Goal: Use online tool/utility: Utilize a website feature to perform a specific function

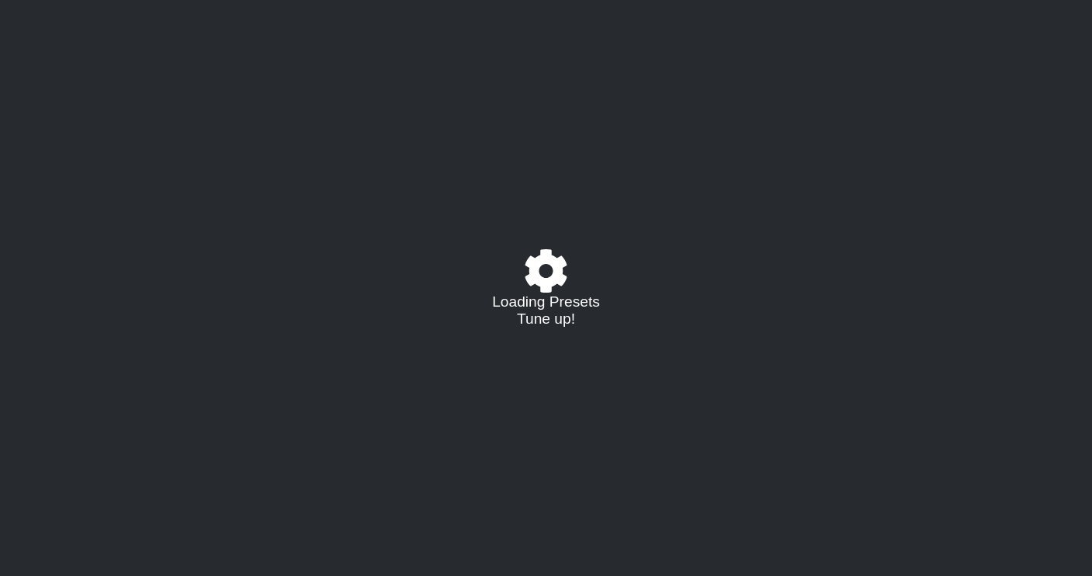
select select "/023927597434"
select select "Eb"
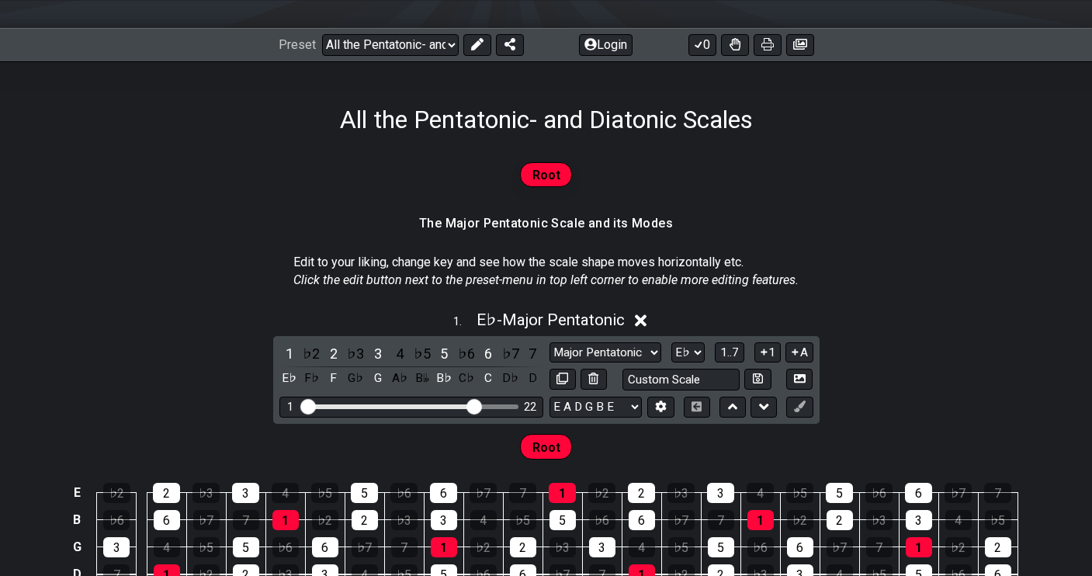
scroll to position [338, 0]
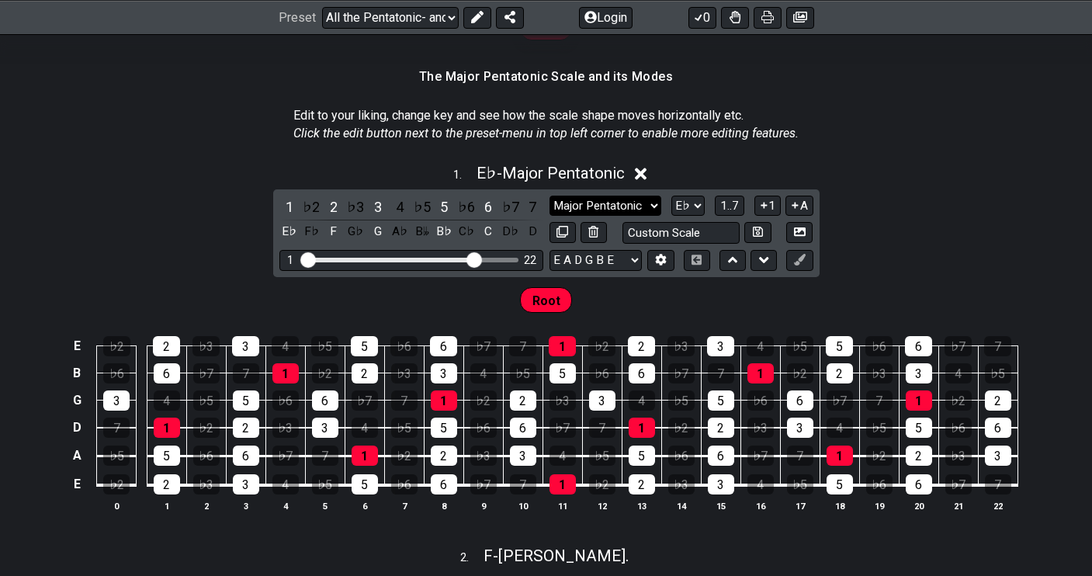
select select "Minor Pentatonic"
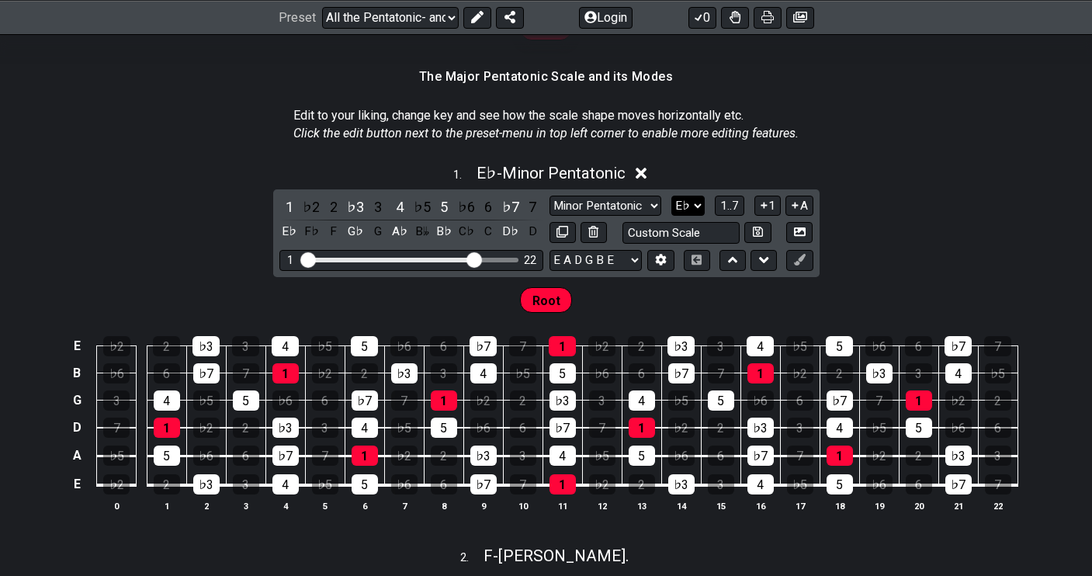
select select "A"
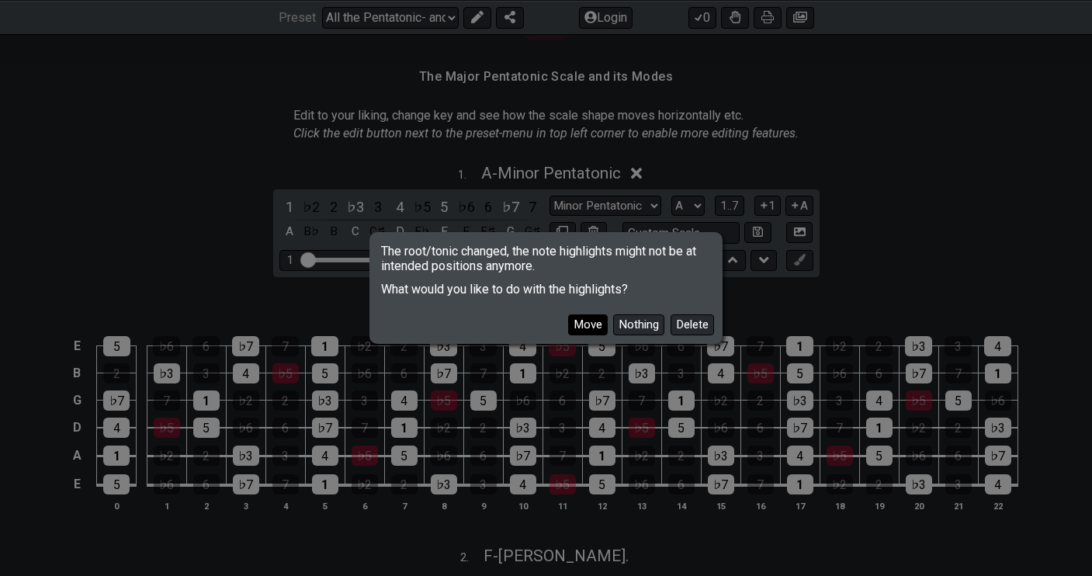
click at [591, 324] on button "Move" at bounding box center [588, 324] width 40 height 21
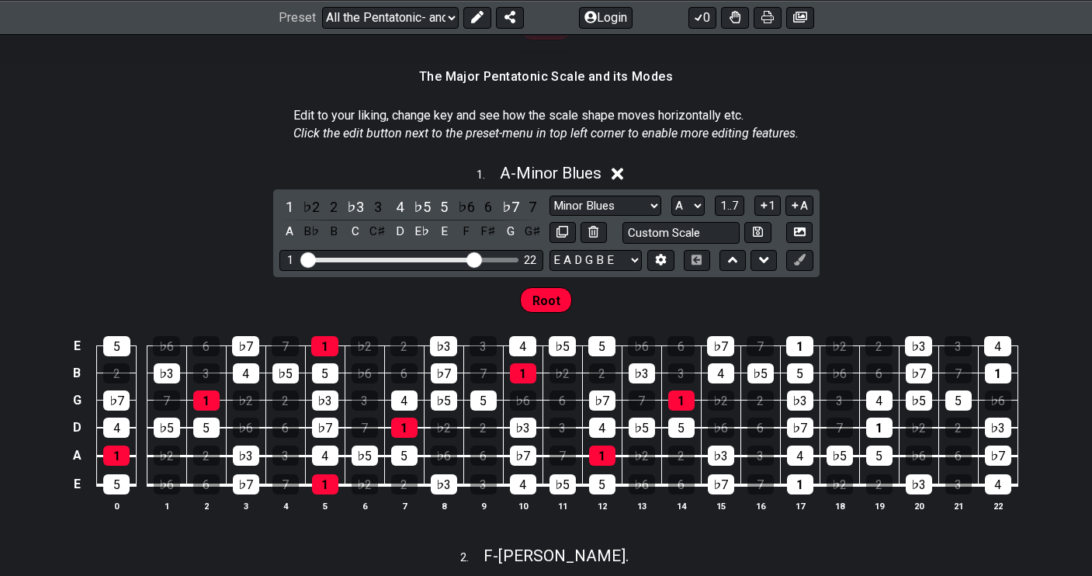
click at [621, 215] on div "Major Pentatonic Root Minor Pentatonic Major Pentatonic Minor Blues Major Blues…" at bounding box center [681, 220] width 264 height 48
select select "Minor Pentatonic"
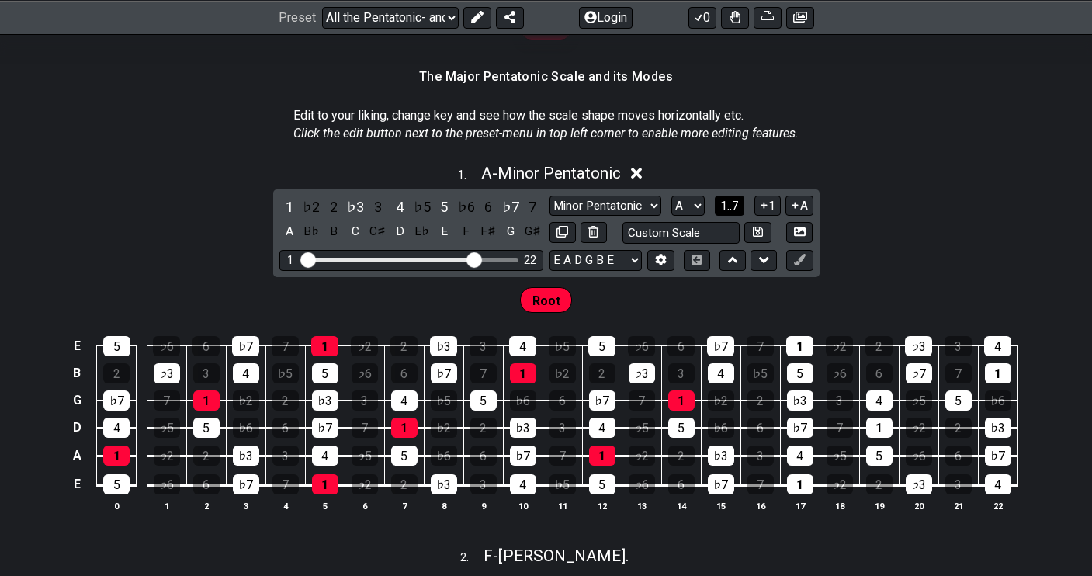
click at [715, 199] on button "1..7" at bounding box center [729, 206] width 29 height 21
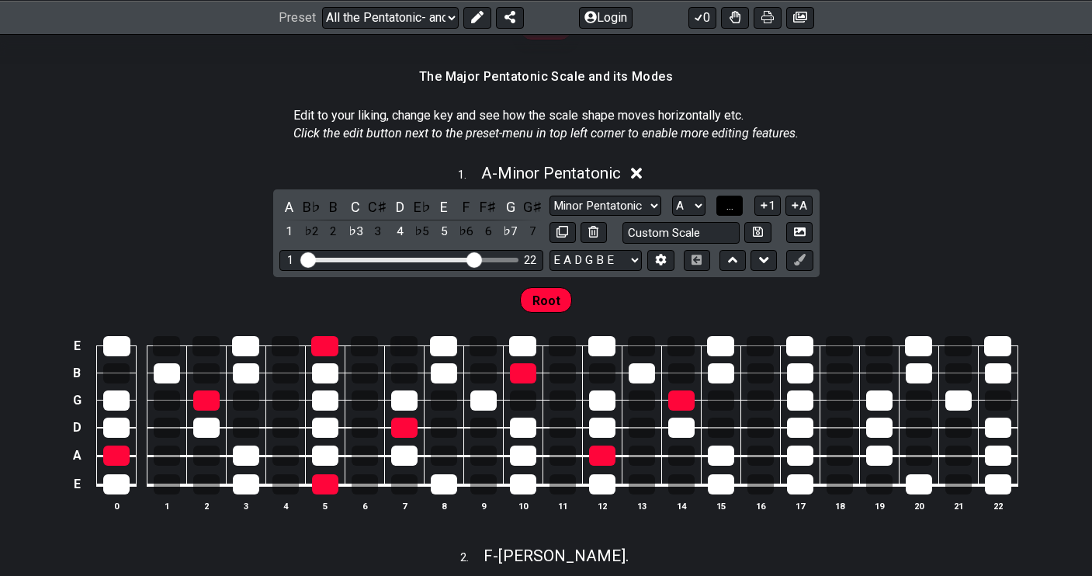
click at [733, 203] on span "..." at bounding box center [729, 206] width 7 height 14
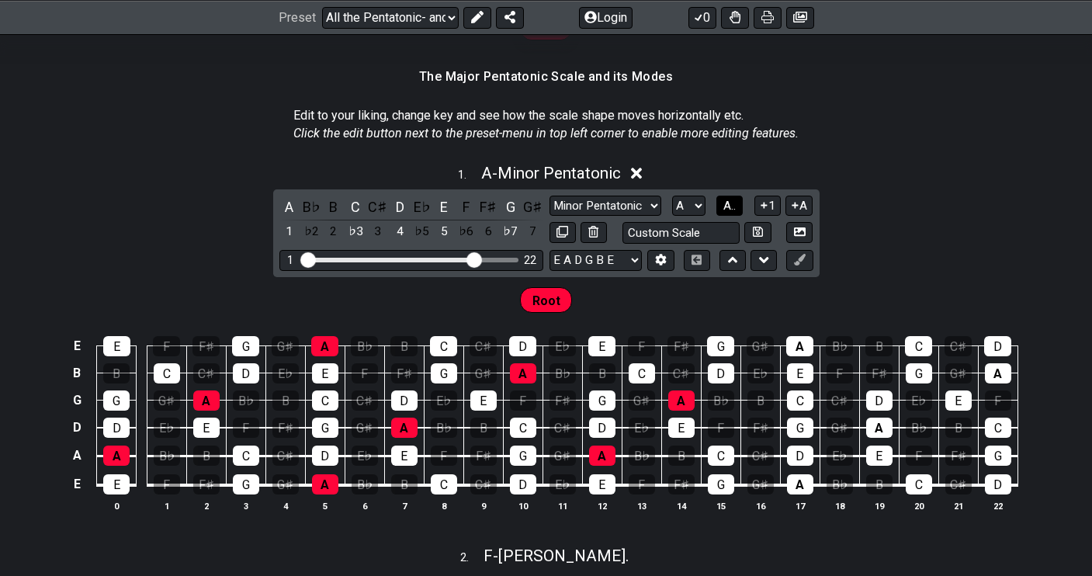
click at [735, 203] on span "A.." at bounding box center [729, 206] width 12 height 14
click at [735, 203] on span "1..7" at bounding box center [729, 206] width 19 height 14
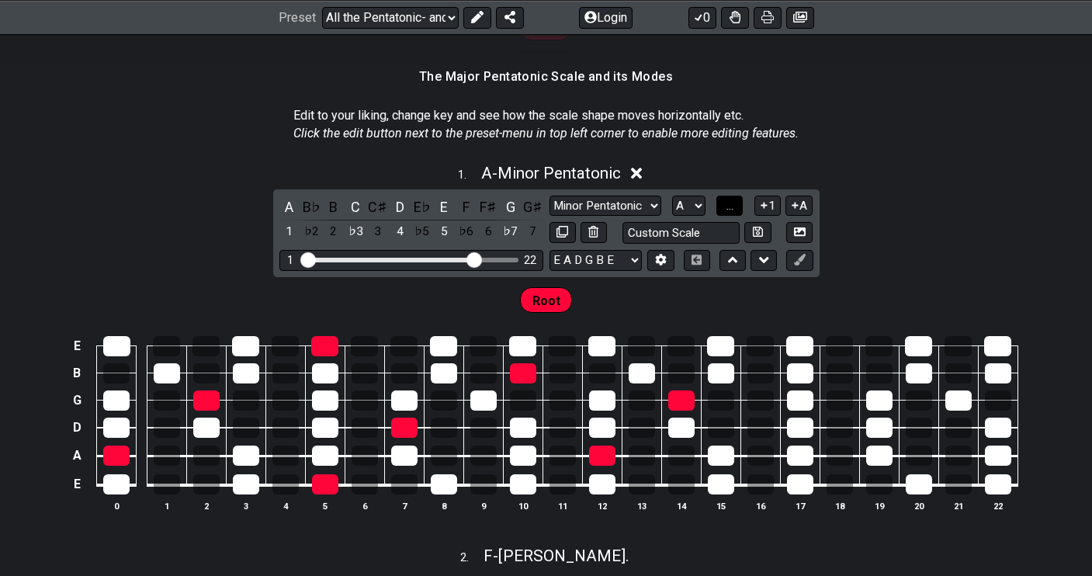
click at [733, 206] on span "..." at bounding box center [729, 206] width 7 height 14
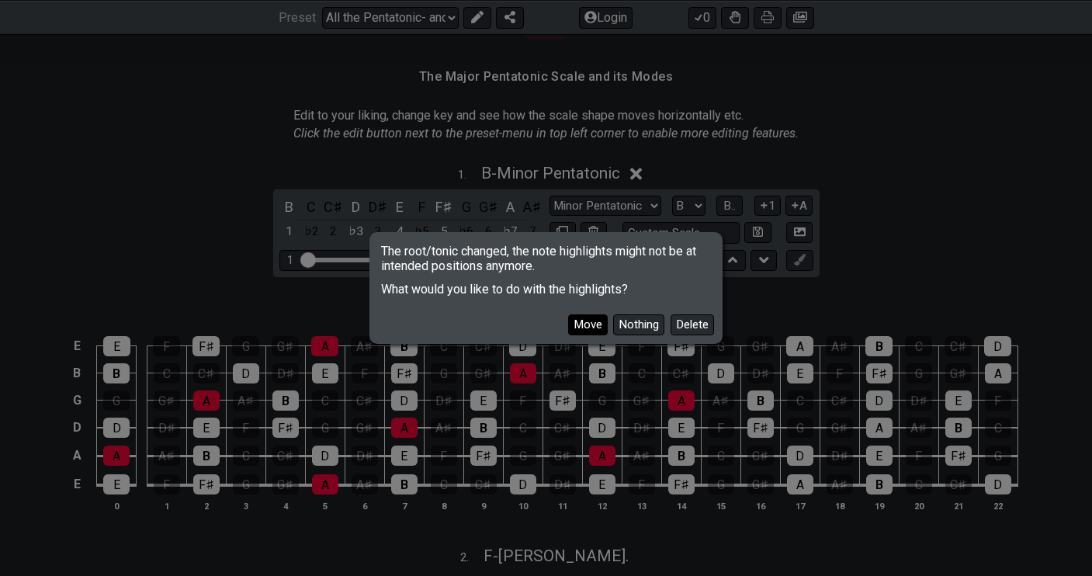
click at [575, 332] on button "Move" at bounding box center [588, 324] width 40 height 21
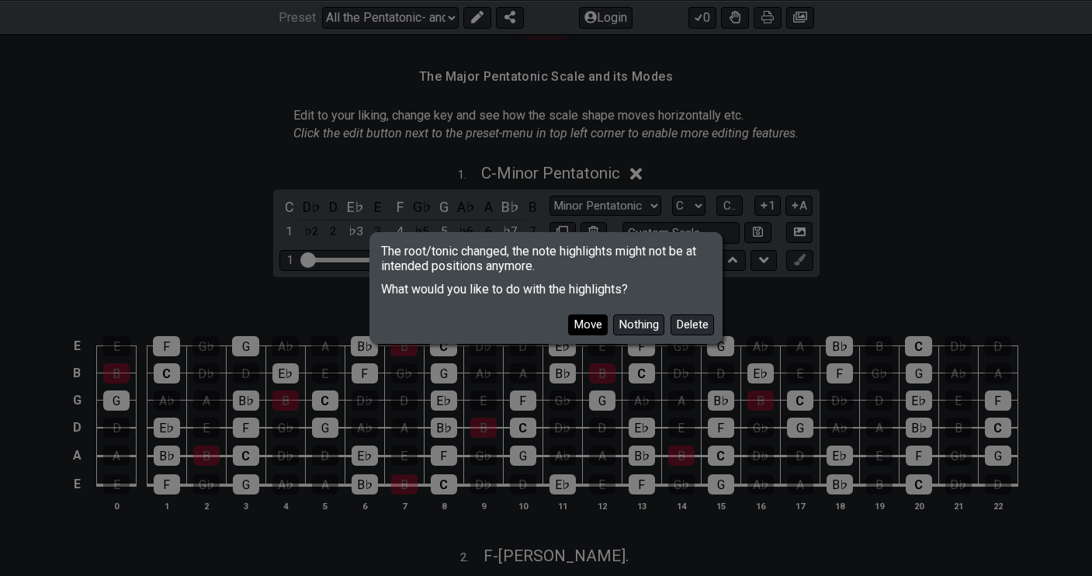
click at [593, 321] on button "Move" at bounding box center [588, 324] width 40 height 21
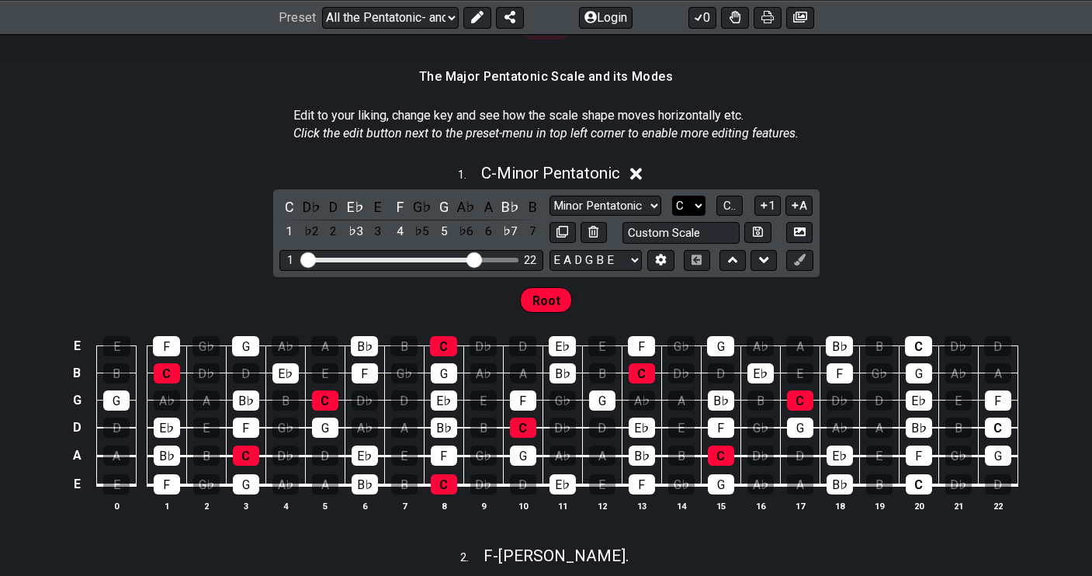
select select "F"
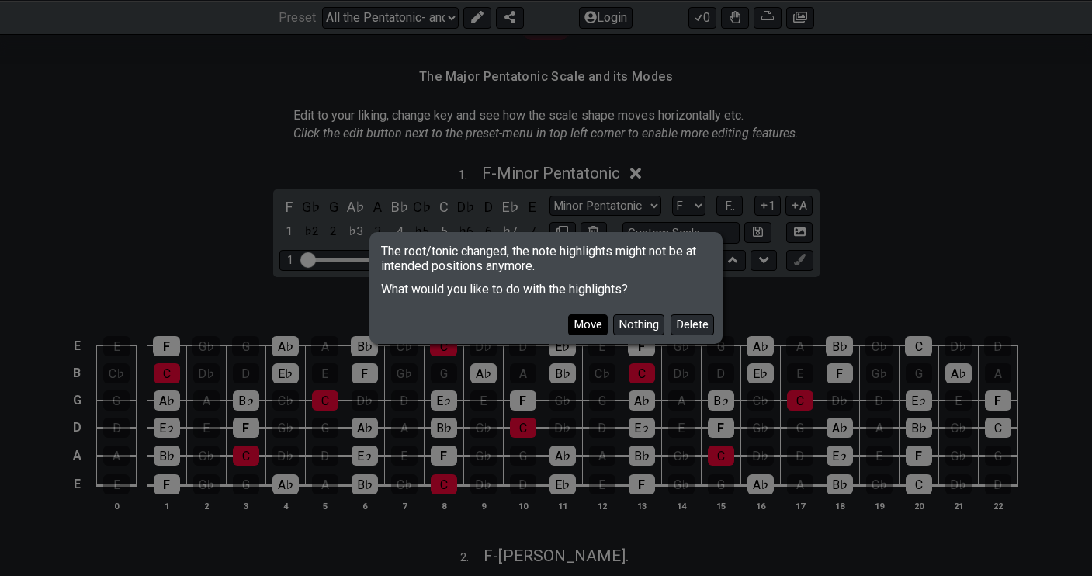
click at [582, 320] on button "Move" at bounding box center [588, 324] width 40 height 21
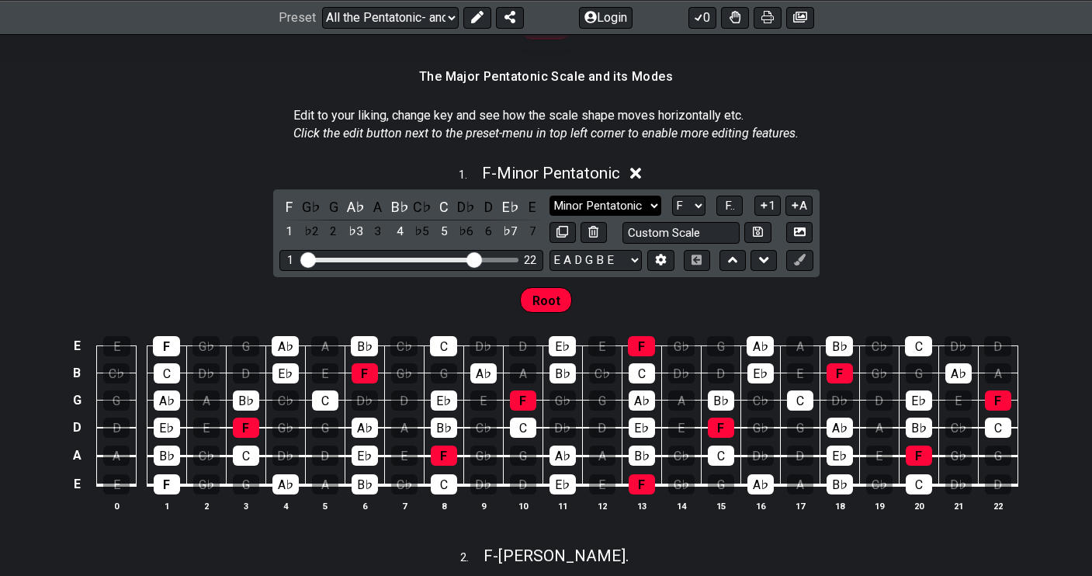
select select "Major Blues"
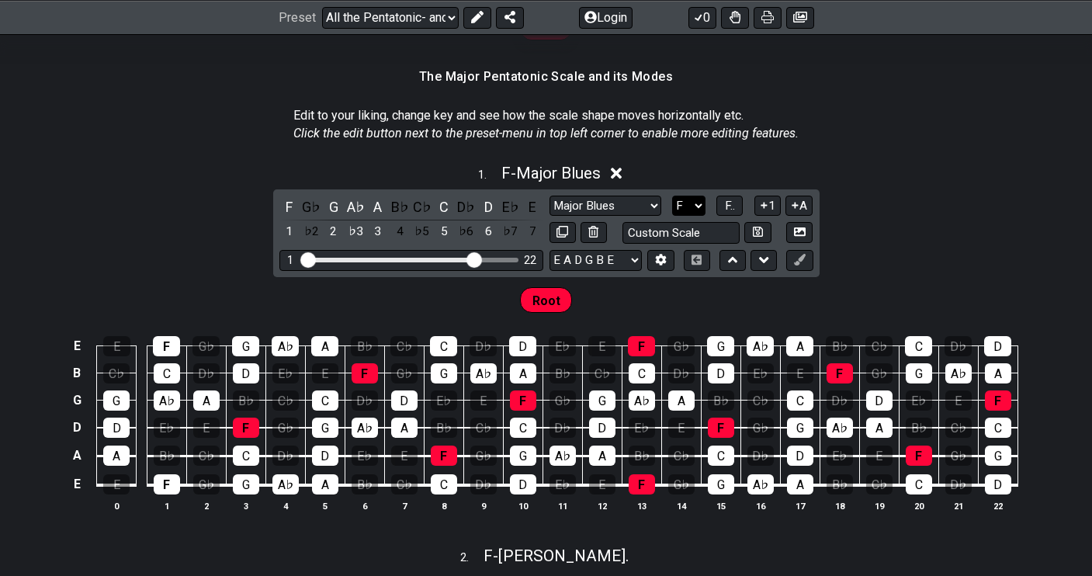
select select "A"
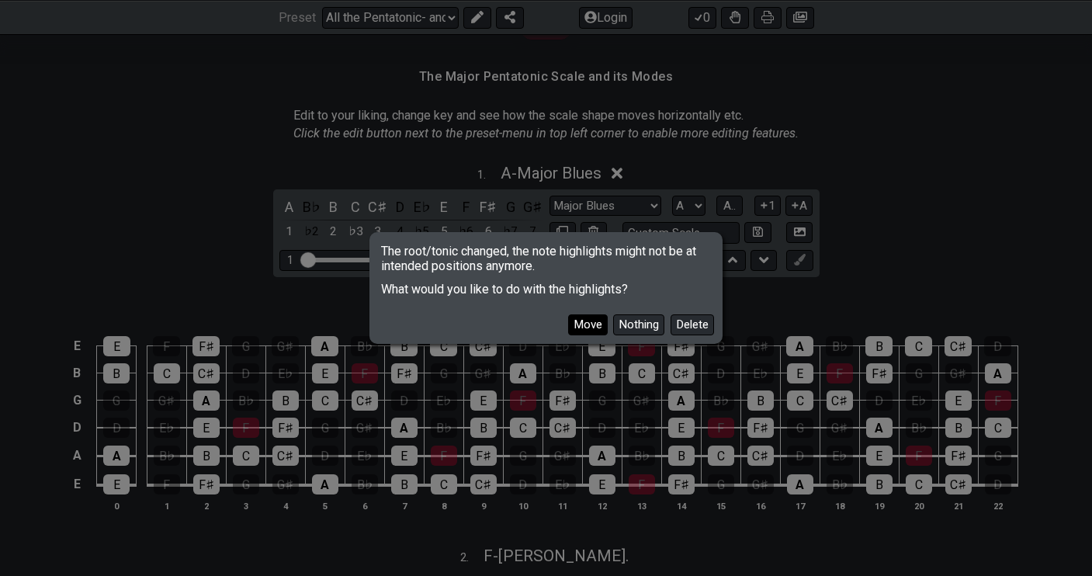
click at [590, 321] on button "Move" at bounding box center [588, 324] width 40 height 21
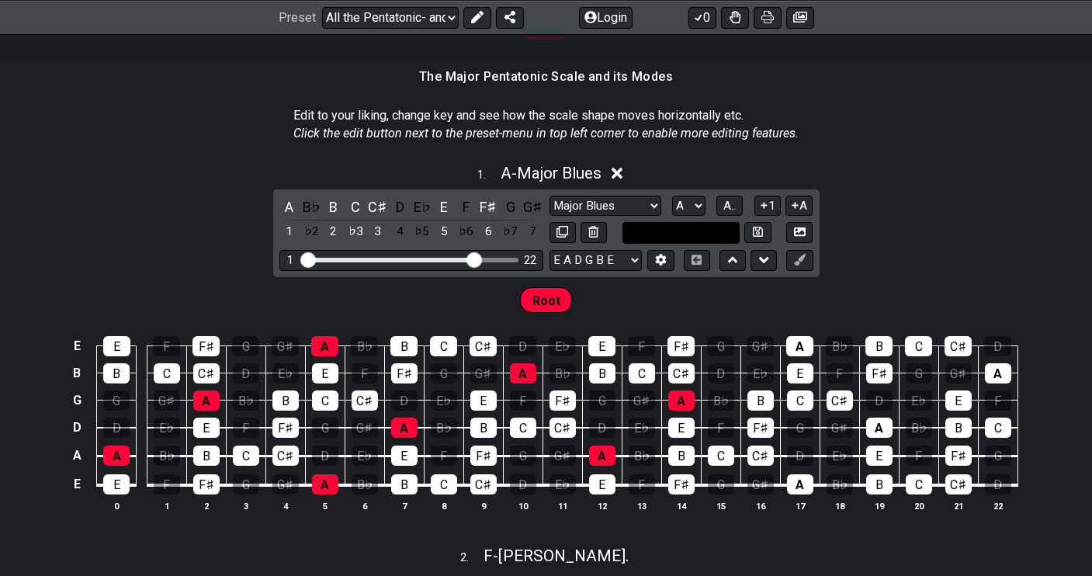
click at [683, 229] on input "text" at bounding box center [681, 232] width 118 height 21
type input "Custom Scale"
click at [874, 176] on div "1 . A - Major Blues" at bounding box center [546, 168] width 1092 height 29
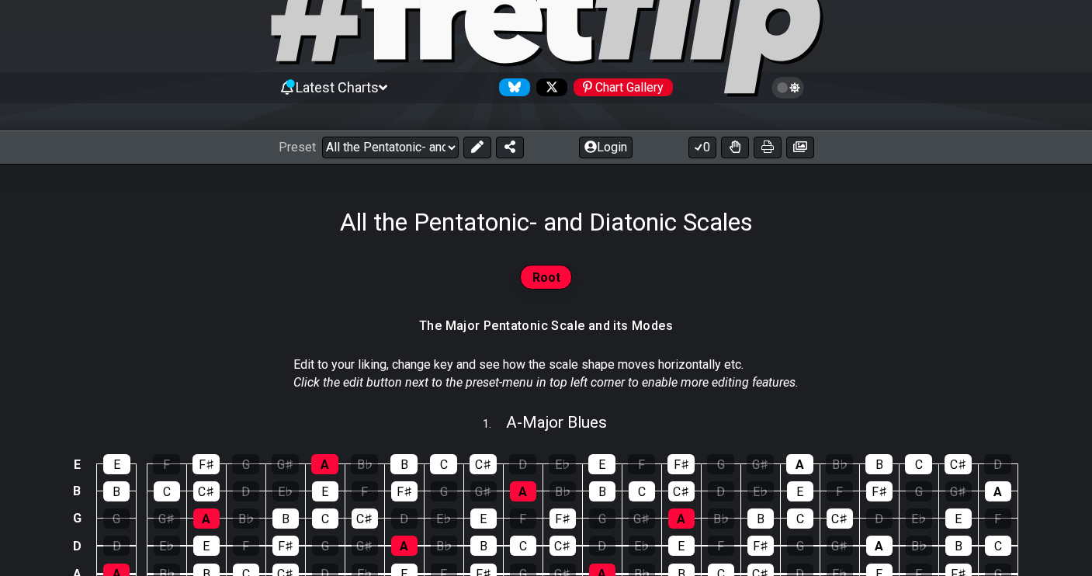
scroll to position [85, 0]
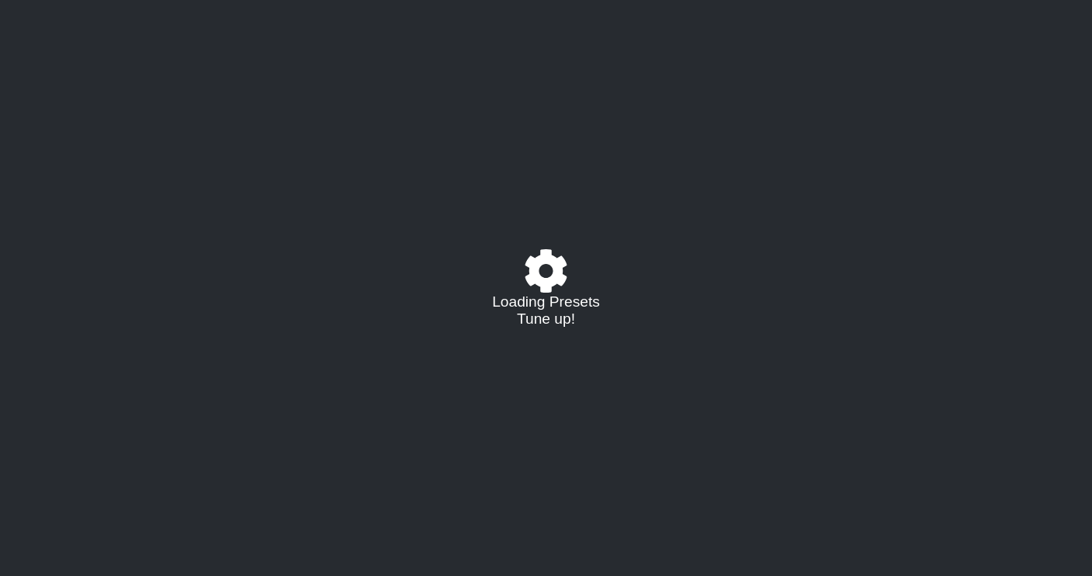
select select "/023927597434"
select select "Eb"
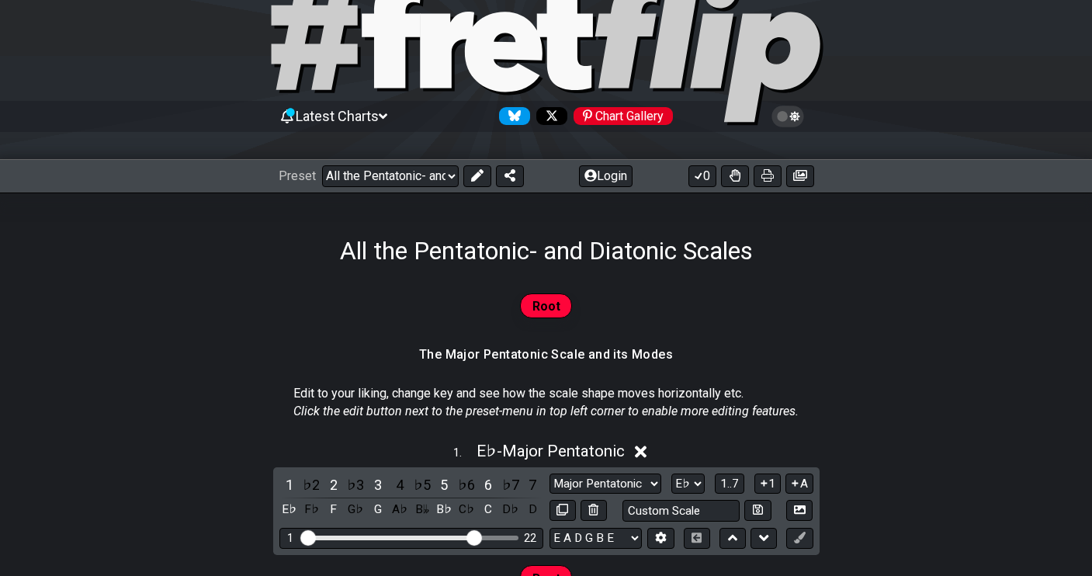
scroll to position [175, 0]
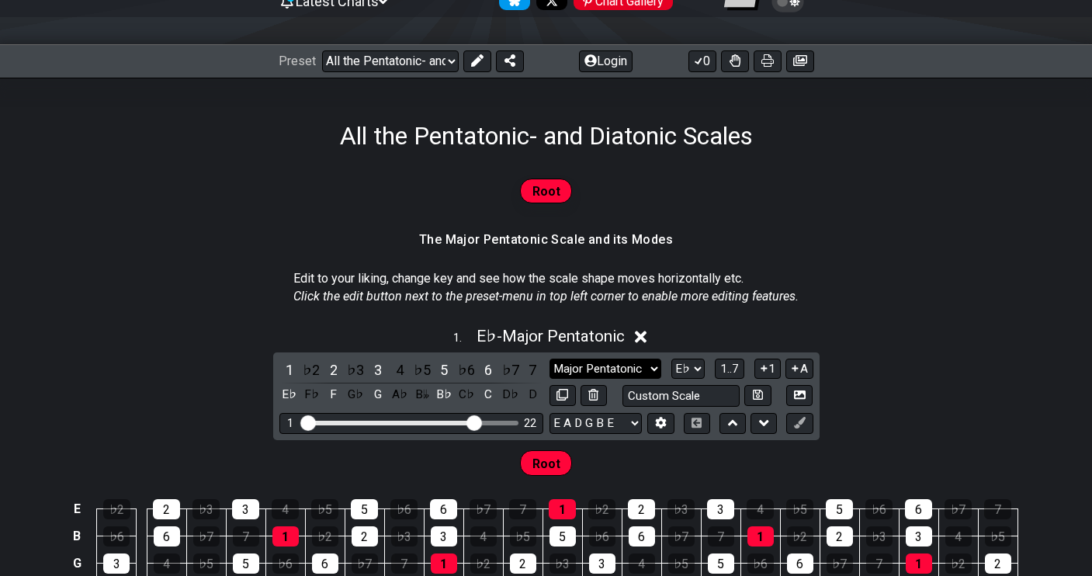
select select "Minor Blues"
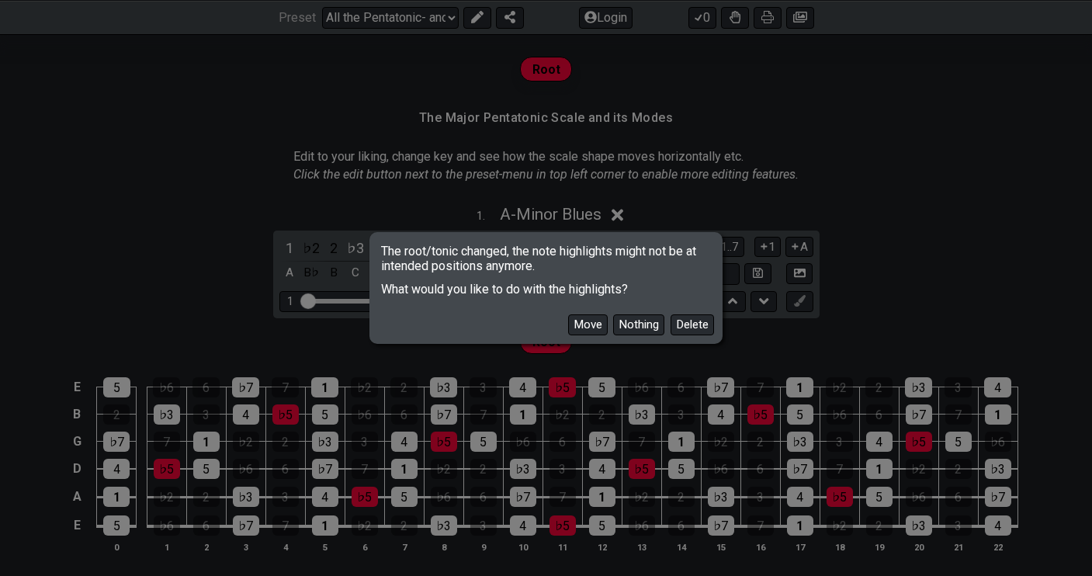
scroll to position [406, 0]
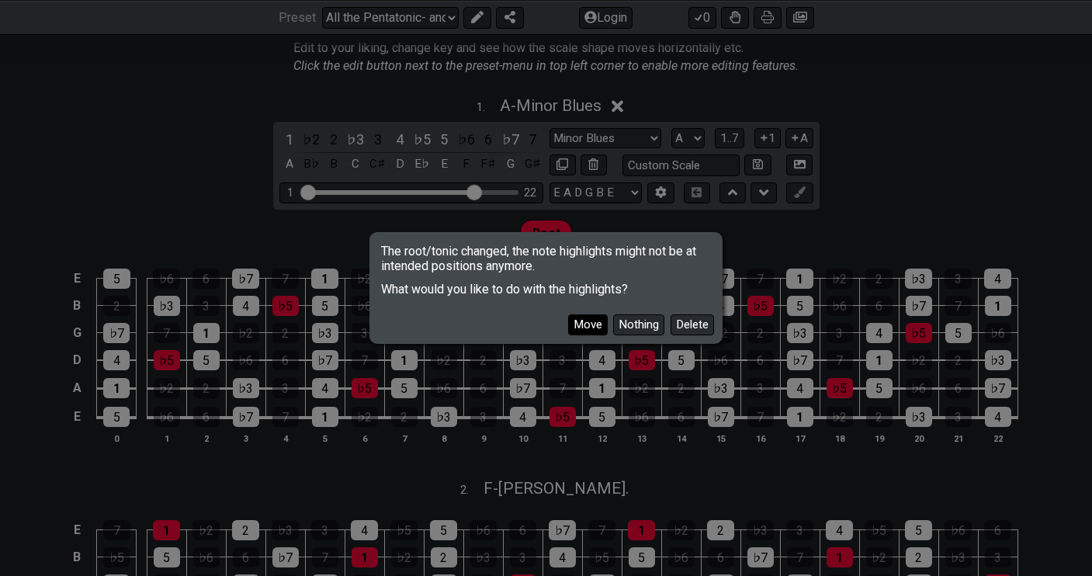
click at [577, 332] on button "Move" at bounding box center [588, 324] width 40 height 21
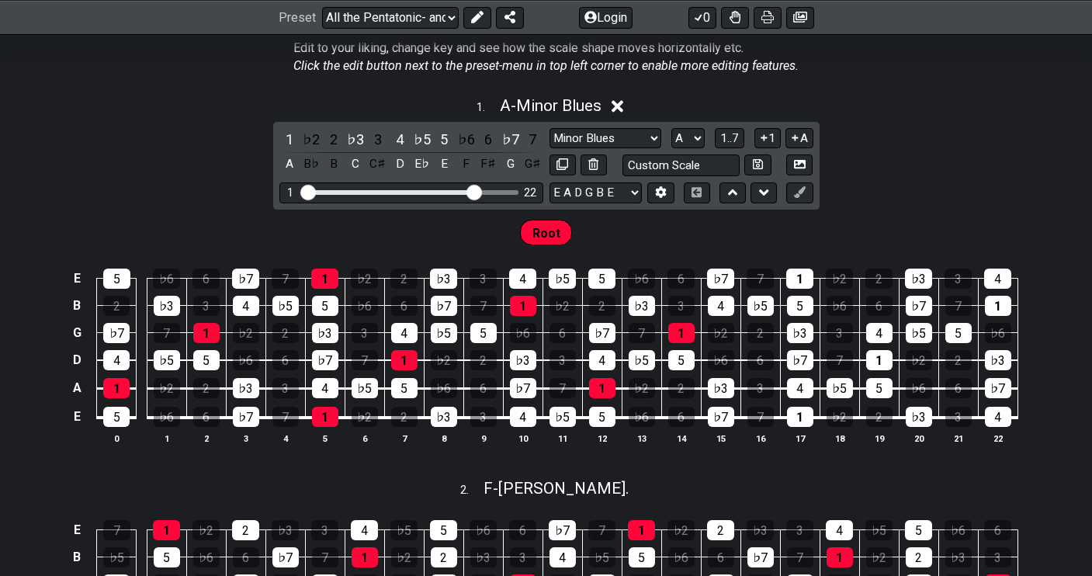
click at [708, 137] on div "Major Pentatonic Root Minor Pentatonic Major Pentatonic Minor Blues Major Blues…" at bounding box center [681, 138] width 264 height 21
select select "D#"
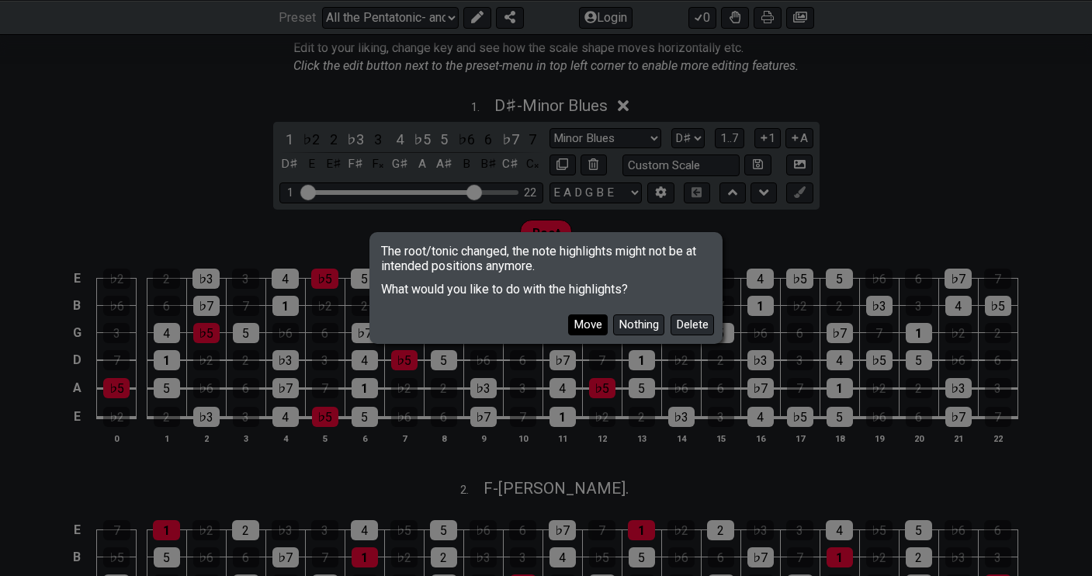
click at [600, 325] on button "Move" at bounding box center [588, 324] width 40 height 21
